Goal: Information Seeking & Learning: Learn about a topic

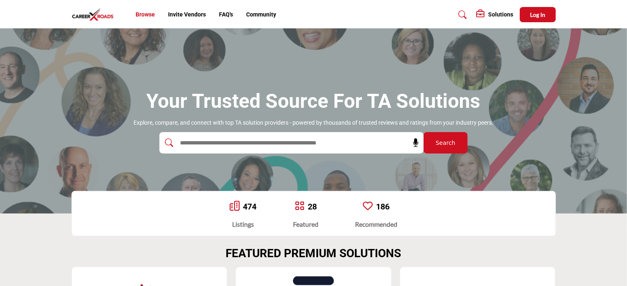
click at [150, 15] on link "Browse" at bounding box center [145, 14] width 19 height 7
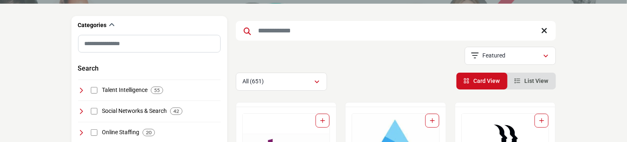
scroll to position [82, 0]
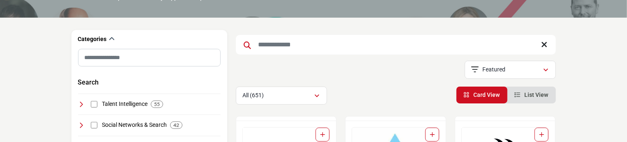
click at [315, 44] on input "Search Keyword" at bounding box center [396, 45] width 320 height 20
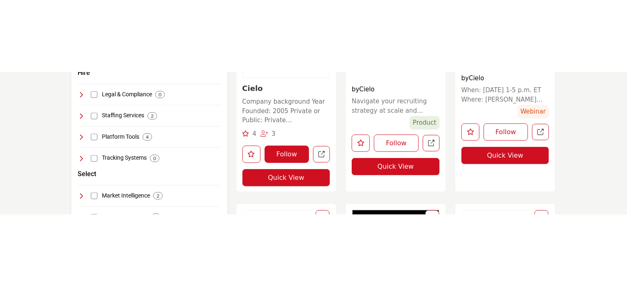
scroll to position [288, 0]
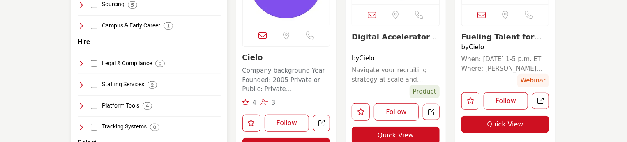
type input "*****"
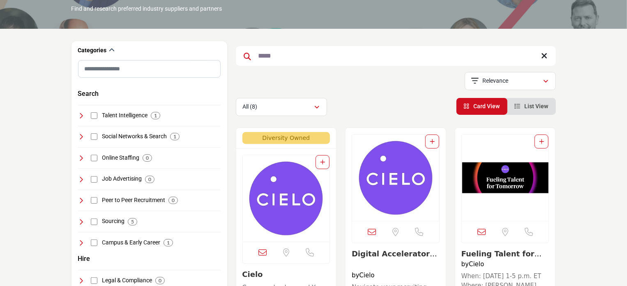
scroll to position [41, 0]
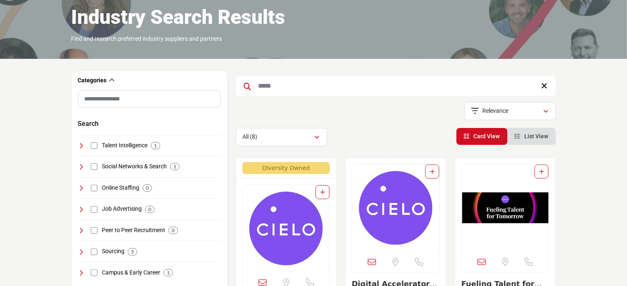
click at [303, 90] on input "*****" at bounding box center [396, 86] width 320 height 20
click at [549, 86] on input "*****" at bounding box center [396, 86] width 320 height 20
click at [546, 85] on icon at bounding box center [545, 86] width 6 height 8
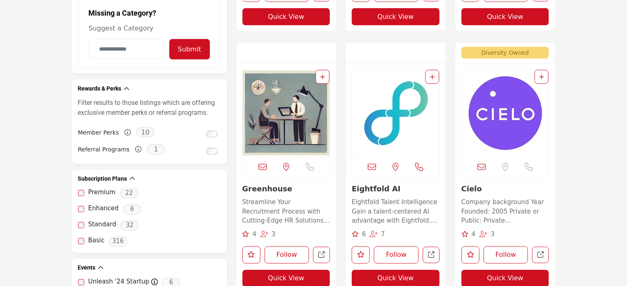
scroll to position [616, 0]
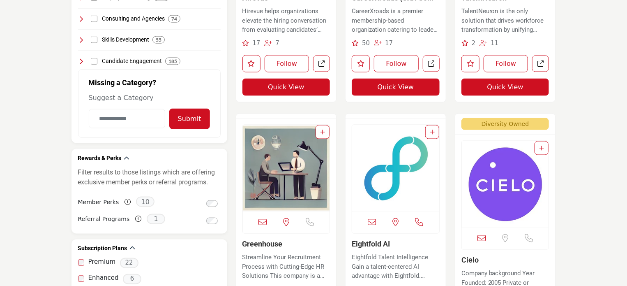
scroll to position [533, 0]
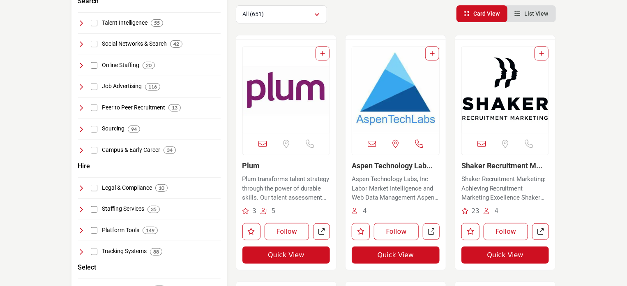
click at [531, 16] on span "List View" at bounding box center [537, 13] width 24 height 7
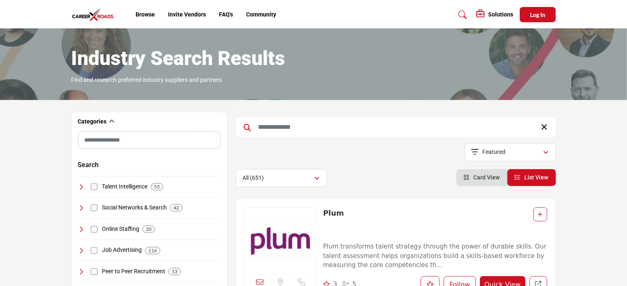
click at [477, 175] on span "Card View" at bounding box center [487, 177] width 26 height 7
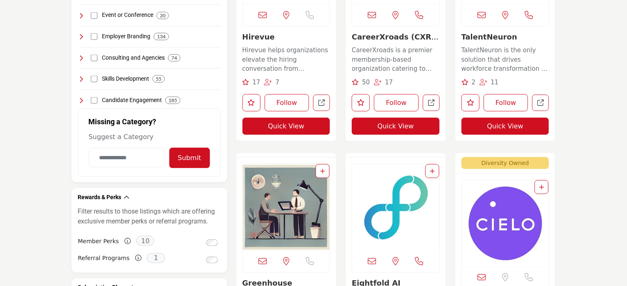
scroll to position [540, 0]
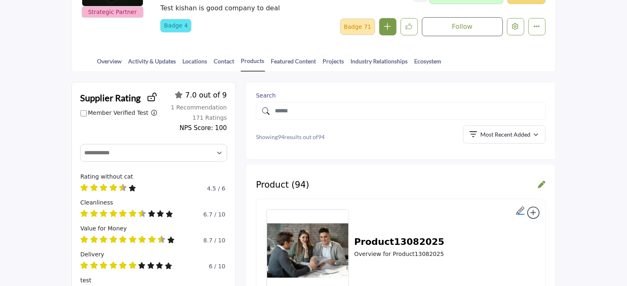
scroll to position [164, 0]
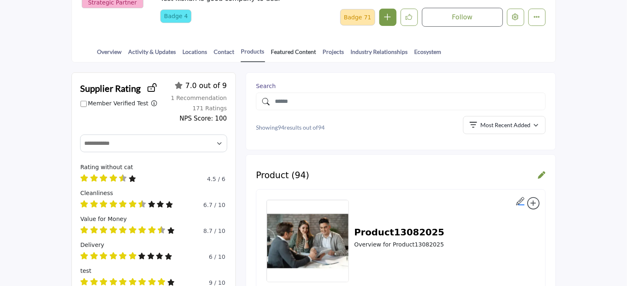
click at [287, 51] on link "Featured Content" at bounding box center [294, 54] width 46 height 14
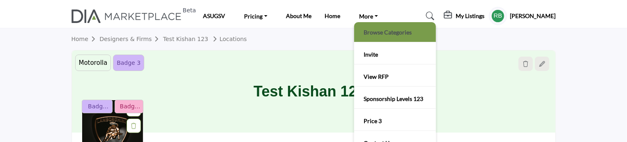
click at [378, 29] on link "Browse Categories" at bounding box center [395, 32] width 74 height 12
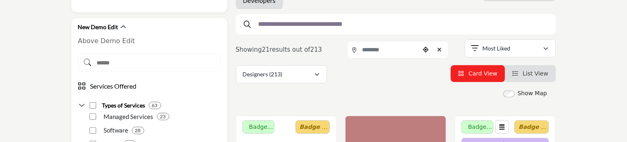
scroll to position [205, 0]
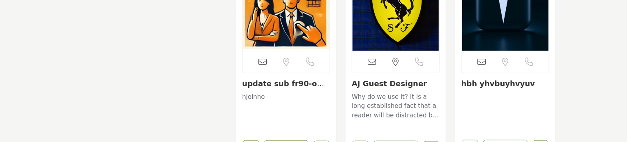
scroll to position [11541, 0]
